Goal: Check status

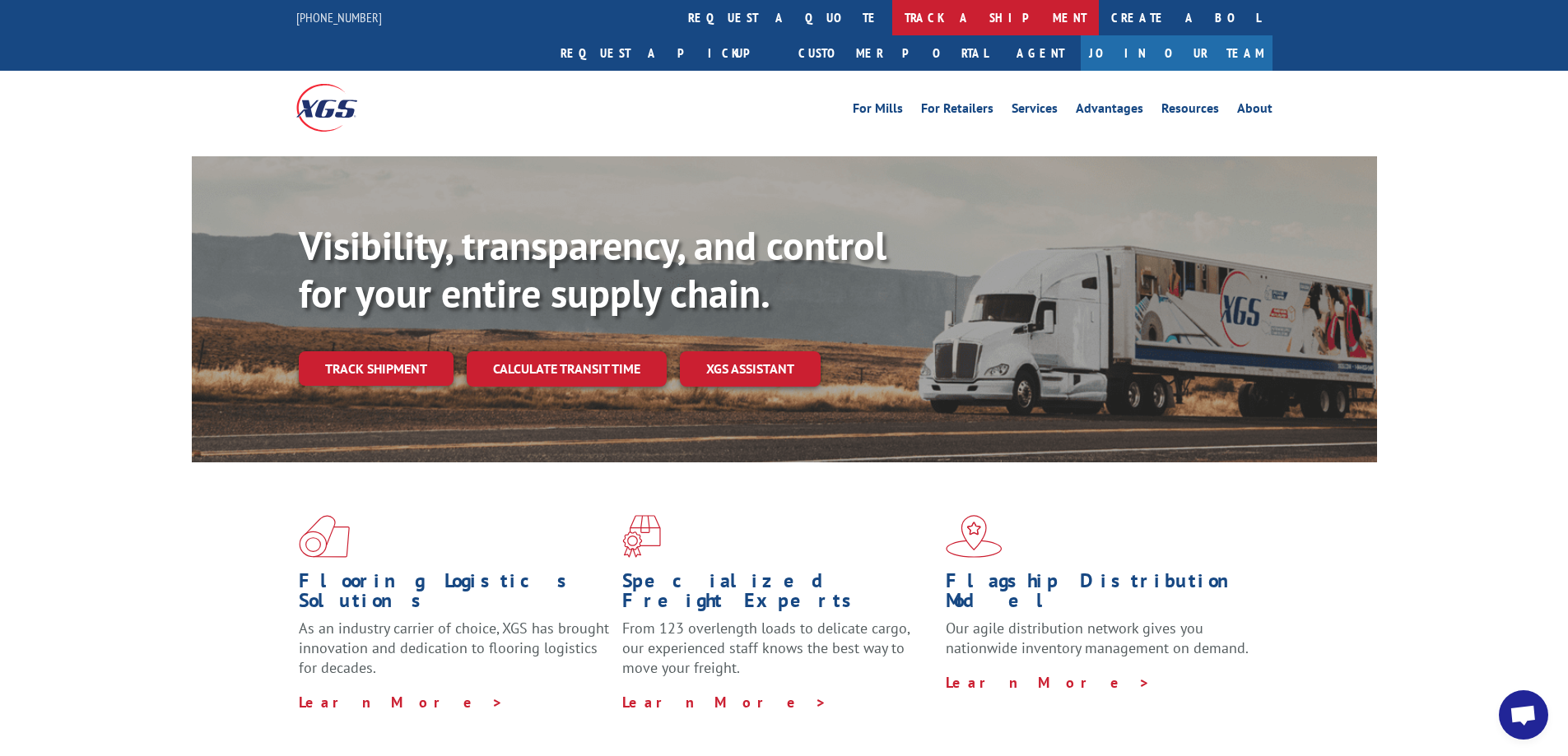
click at [892, 20] on link "track a shipment" at bounding box center [994, 17] width 206 height 35
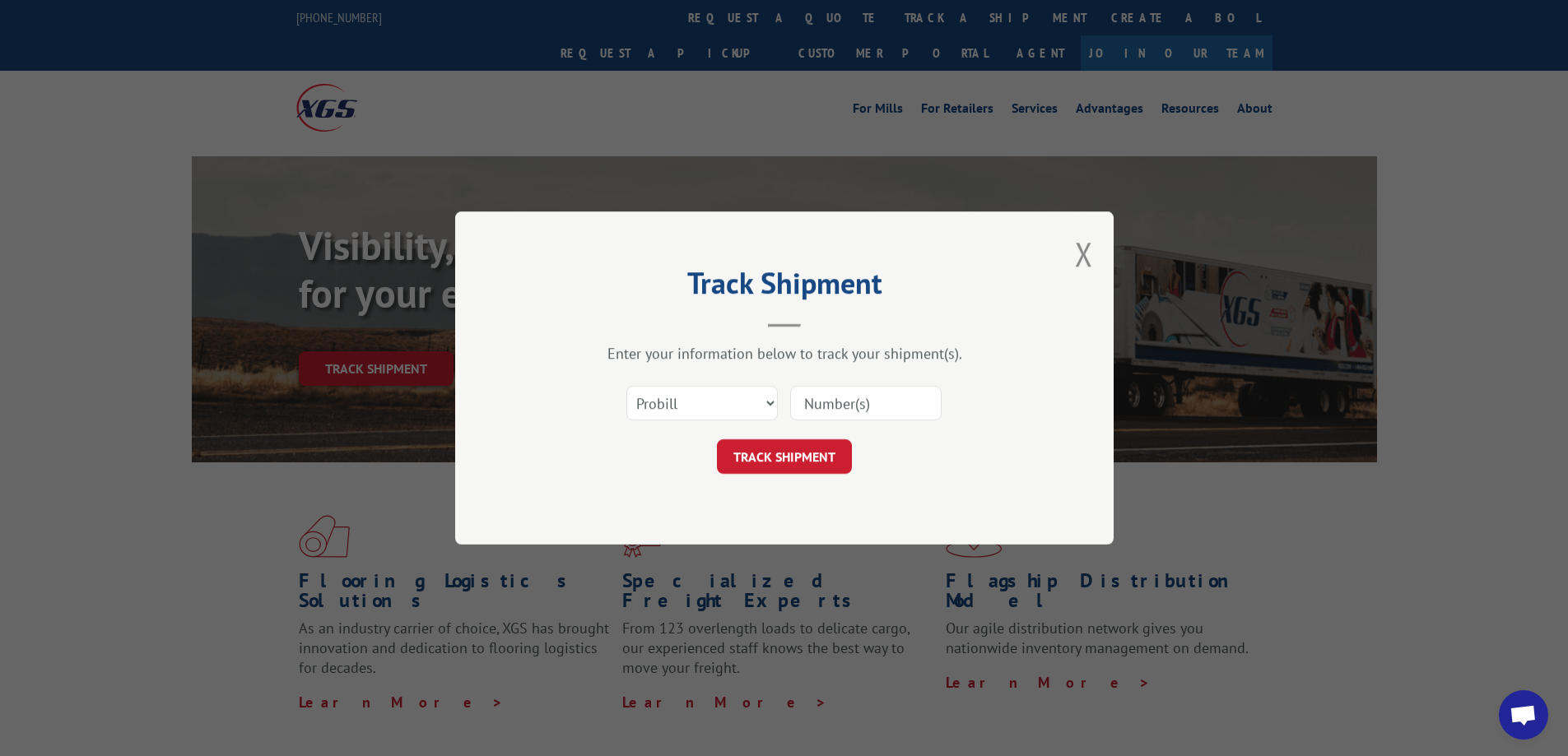
click at [899, 400] on input at bounding box center [866, 403] width 152 height 34
type input "645145"
click at [795, 452] on button "TRACK SHIPMENT" at bounding box center [784, 457] width 135 height 34
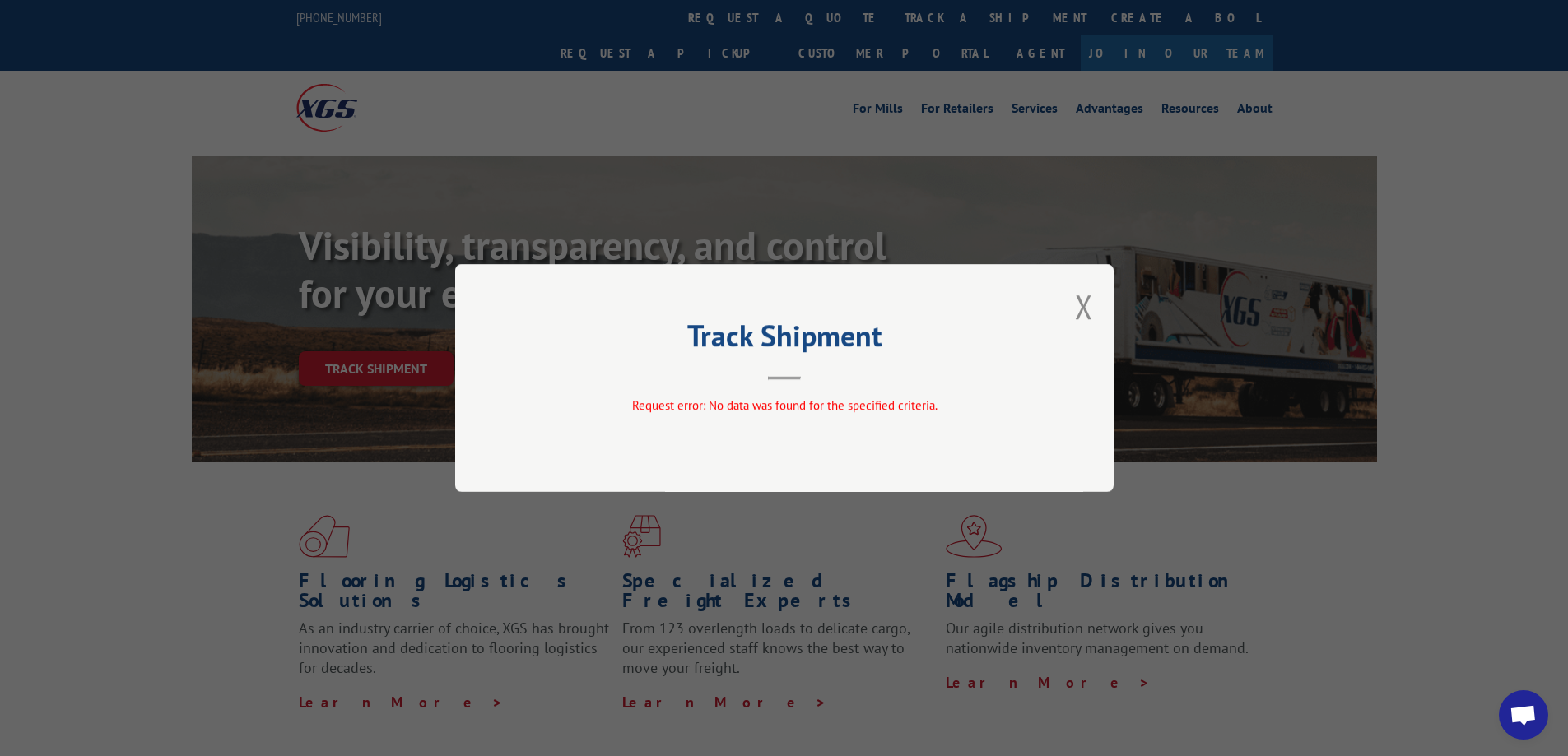
drag, startPoint x: 1086, startPoint y: 315, endPoint x: 1051, endPoint y: 248, distance: 75.6
click at [1082, 309] on button "Close modal" at bounding box center [1083, 306] width 18 height 44
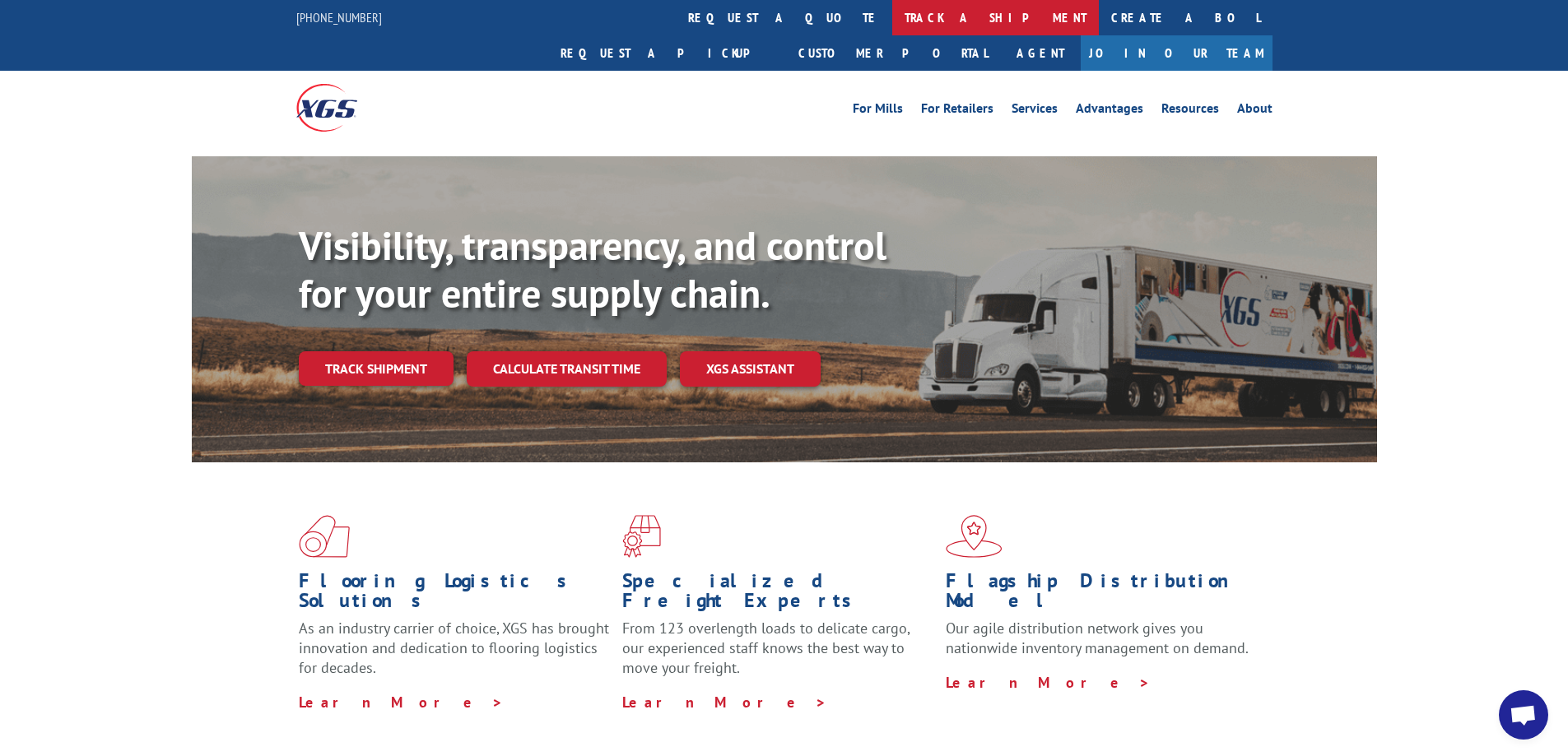
click at [892, 13] on link "track a shipment" at bounding box center [994, 17] width 206 height 35
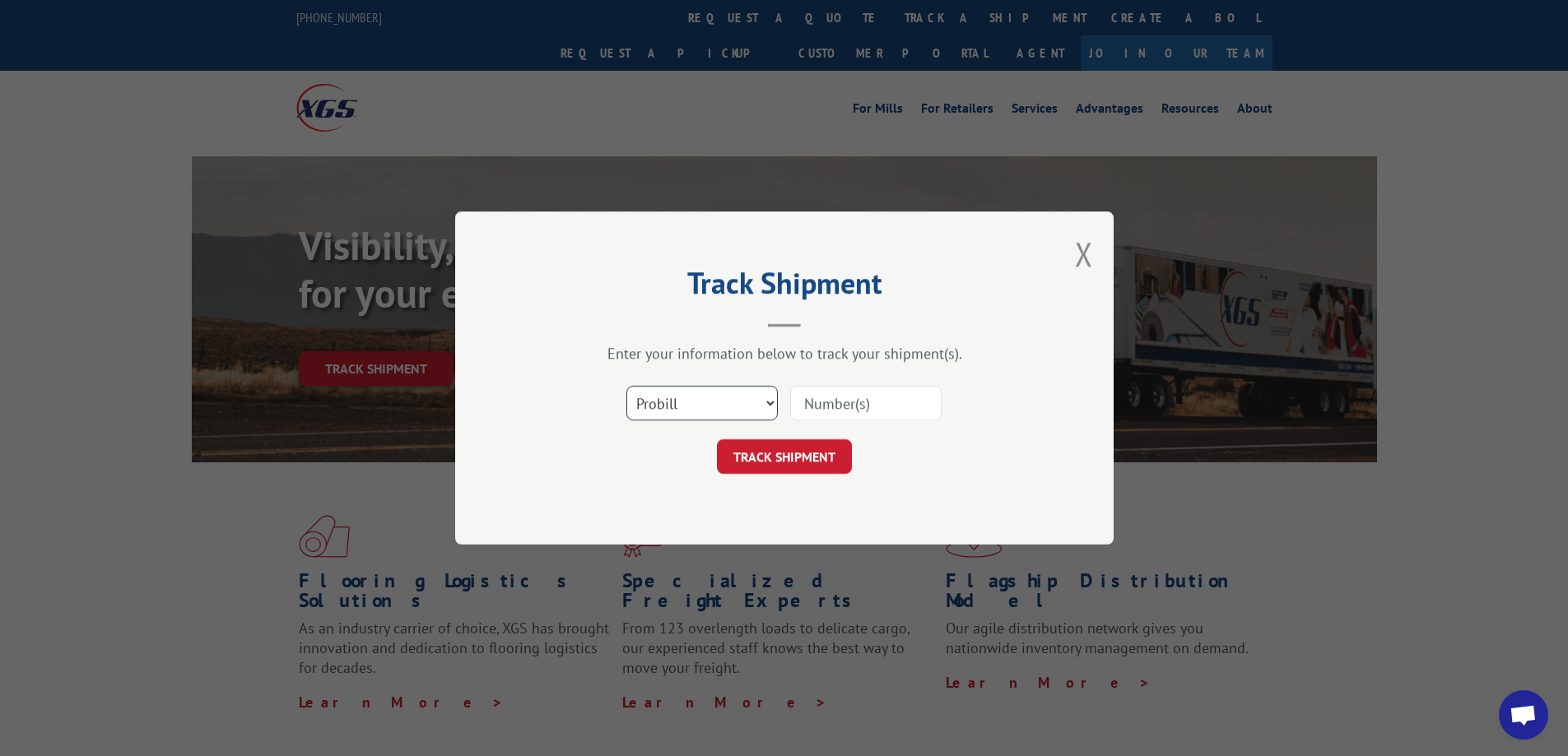
click at [764, 403] on select "Select category... Probill BOL PO" at bounding box center [702, 403] width 152 height 34
select select "bol"
click at [626, 386] on select "Select category... Probill BOL PO" at bounding box center [702, 403] width 152 height 34
click at [878, 412] on input at bounding box center [866, 403] width 152 height 34
type input "645145"
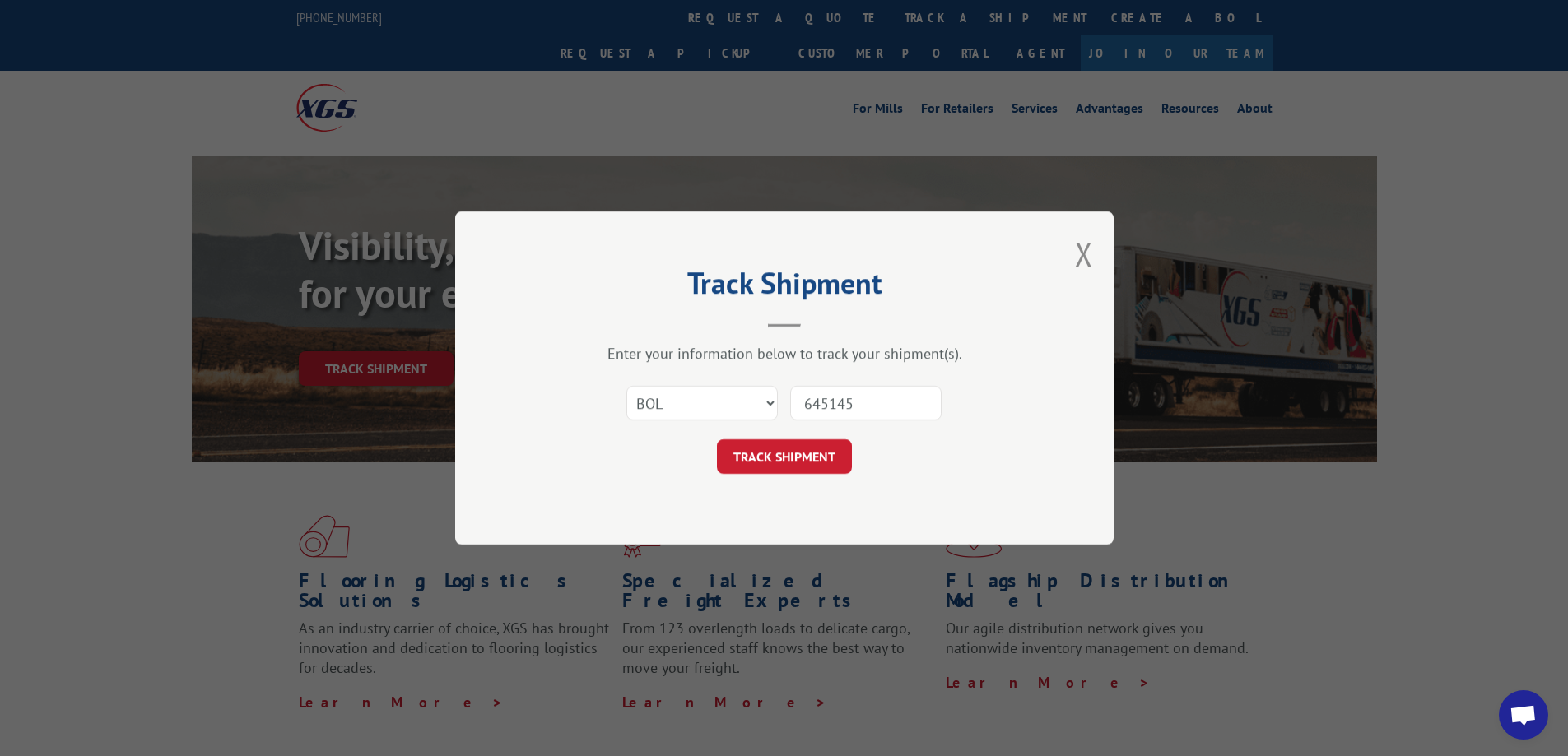
click button "TRACK SHIPMENT" at bounding box center [784, 457] width 135 height 34
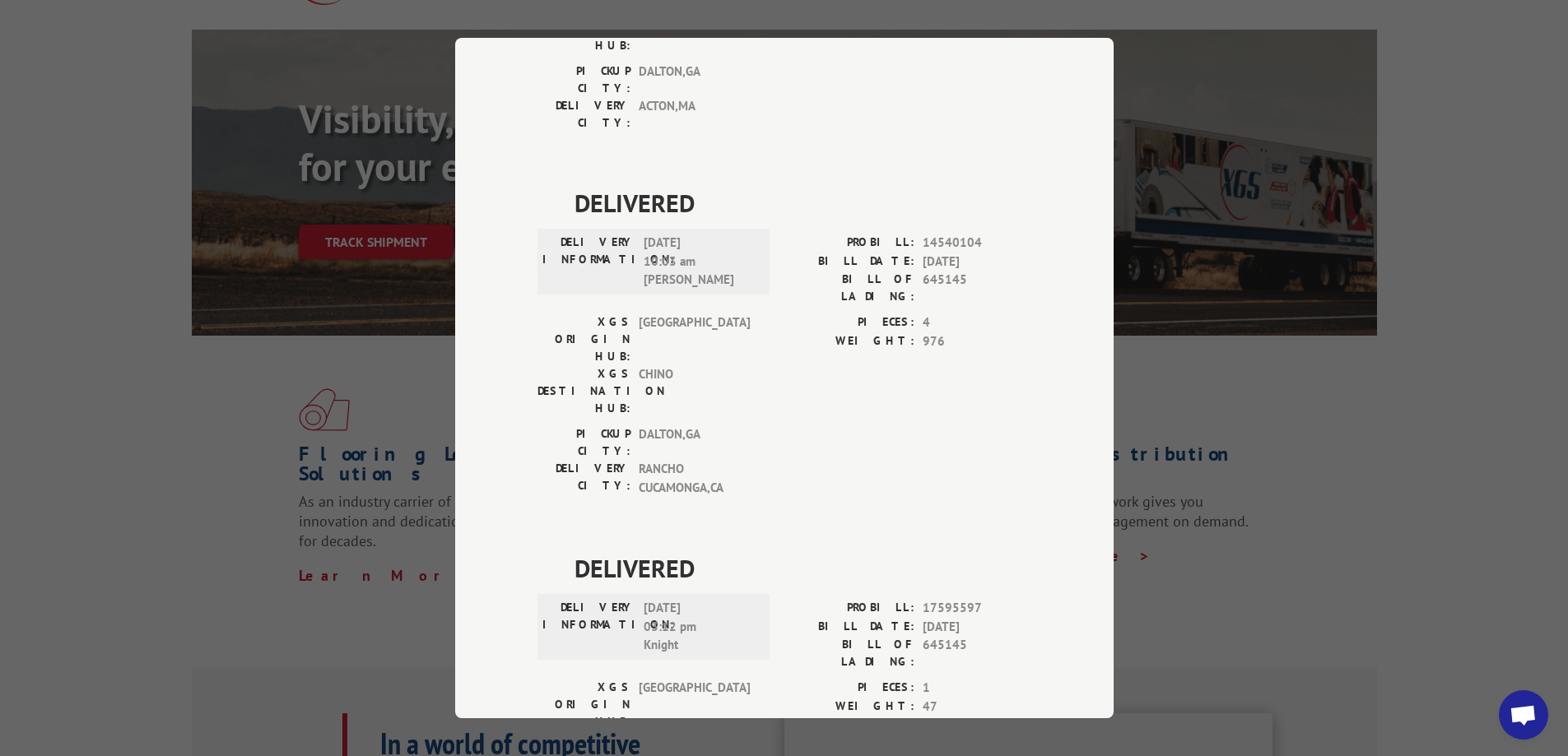
scroll to position [165, 0]
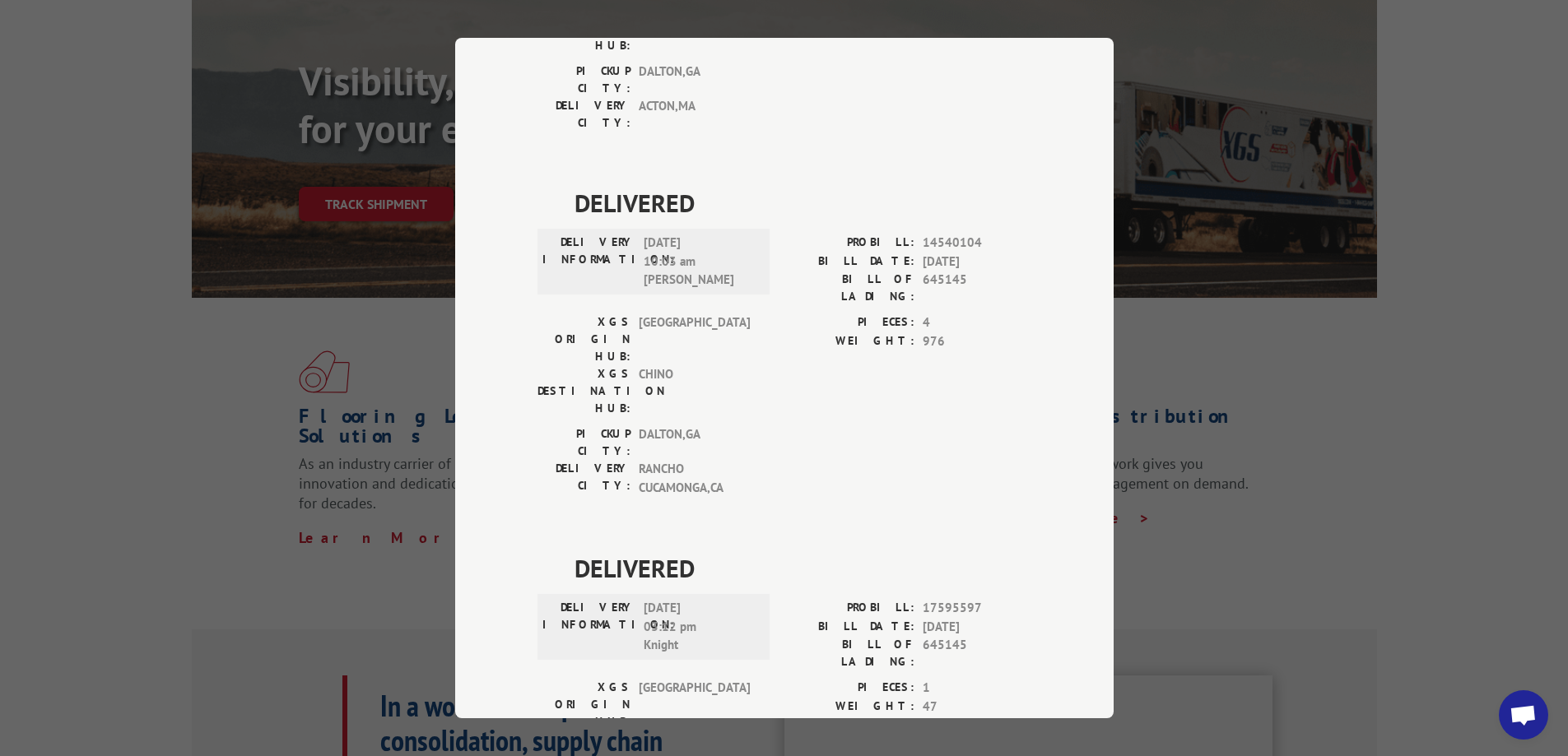
click at [1389, 412] on div "Track Shipment DELIVERED DELIVERY INFORMATION: [DATE] 01:27 pm [PERSON_NAME]: 1…" at bounding box center [784, 378] width 1568 height 756
